Goal: Use online tool/utility: Utilize a website feature to perform a specific function

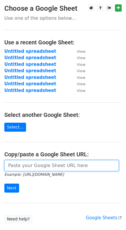
click at [31, 171] on form "Example: https://docs.google.com/spreadsheets/d/abc/edit Next" at bounding box center [63, 176] width 118 height 33
paste input "https://docs.google.com/spreadsheets/d/1LODYljud9o5FVQPjjxmBa7bBEB-Gqacf3fP2cqV…"
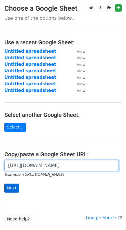
type input "https://docs.google.com/spreadsheets/d/1LODYljud9o5FVQPjjxmBa7bBEB-Gqacf3fP2cqV…"
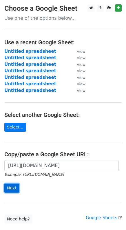
click at [13, 189] on input "Next" at bounding box center [11, 188] width 15 height 9
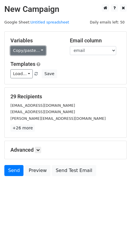
click at [33, 53] on link "Copy/paste..." at bounding box center [27, 50] width 35 height 9
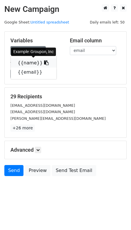
click at [33, 64] on link "{{name}}" at bounding box center [34, 62] width 46 height 9
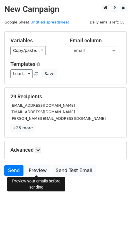
drag, startPoint x: 35, startPoint y: 171, endPoint x: 31, endPoint y: 164, distance: 8.7
click at [35, 171] on link "Preview" at bounding box center [38, 170] width 26 height 11
drag, startPoint x: 35, startPoint y: 169, endPoint x: 29, endPoint y: 164, distance: 8.0
click at [35, 169] on link "Preview" at bounding box center [38, 170] width 26 height 11
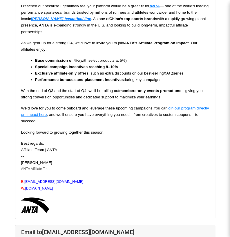
scroll to position [116, 0]
